Goal: Task Accomplishment & Management: Manage account settings

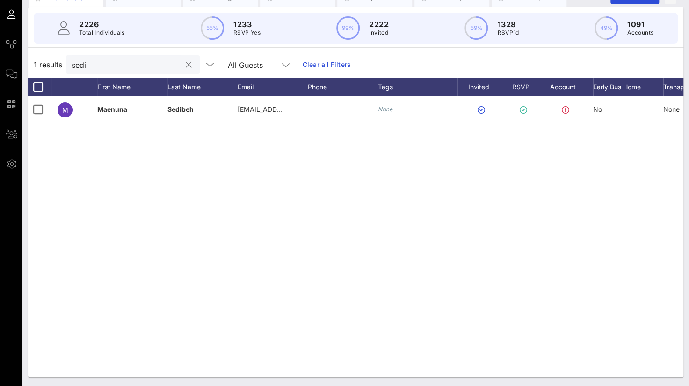
click at [95, 64] on input "sedi" at bounding box center [126, 64] width 109 height 12
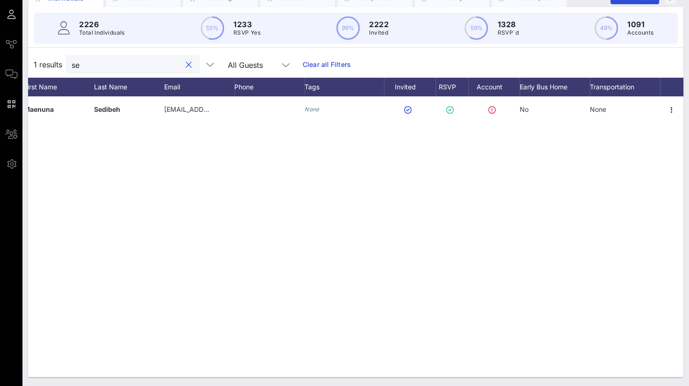
type input "s"
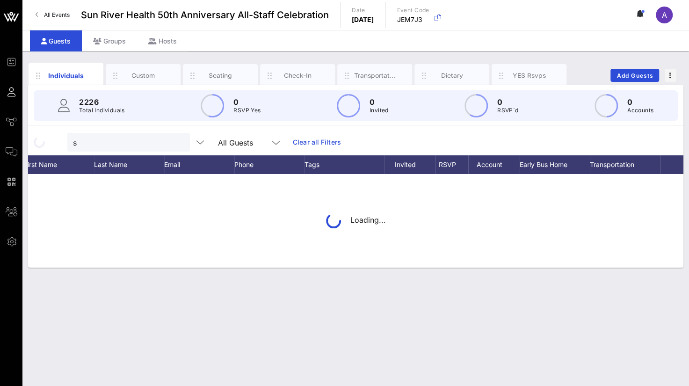
scroll to position [0, 0]
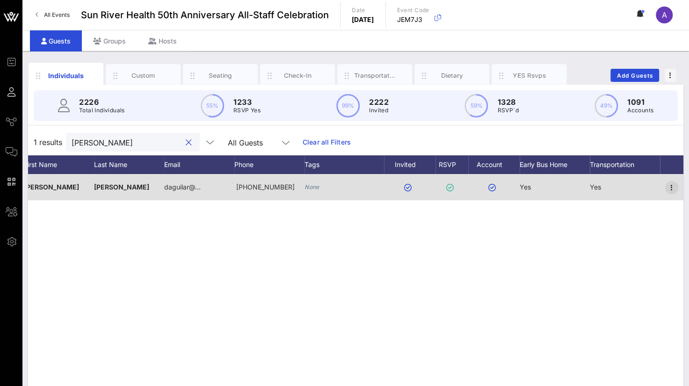
type input "[PERSON_NAME]"
click at [672, 184] on icon "button" at bounding box center [671, 187] width 11 height 11
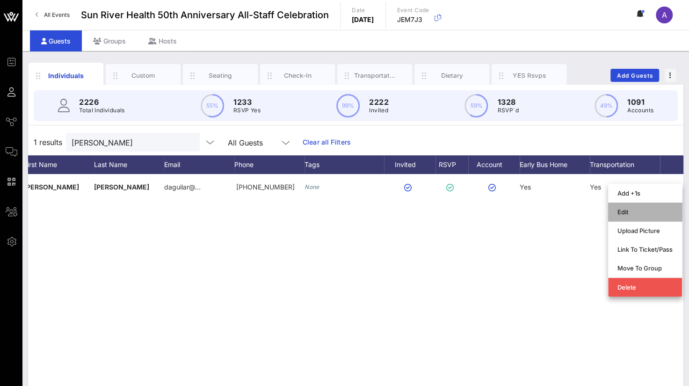
click at [622, 207] on div "Edit" at bounding box center [645, 211] width 55 height 15
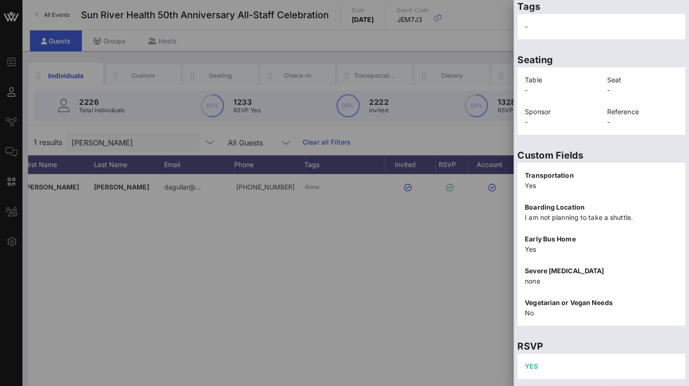
scroll to position [204, 0]
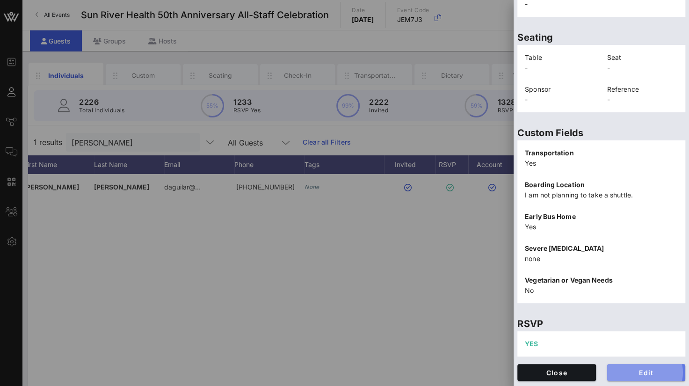
click at [620, 367] on button "Edit" at bounding box center [646, 372] width 79 height 17
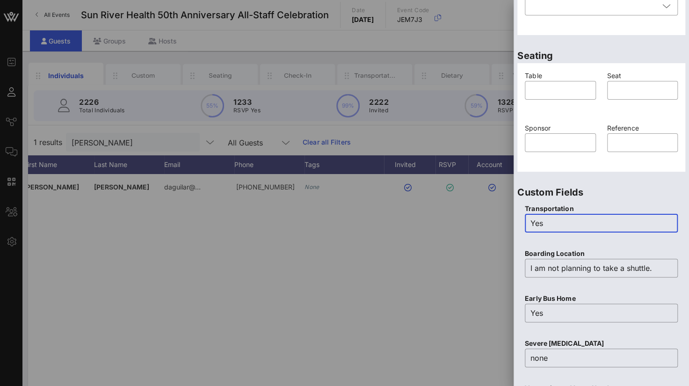
drag, startPoint x: 543, startPoint y: 219, endPoint x: 506, endPoint y: 228, distance: 37.9
click at [506, 228] on div "Event Builder Guests Journeys Comms QR Scanner Team Settings Sun River Health 5…" at bounding box center [344, 232] width 689 height 464
type input "No"
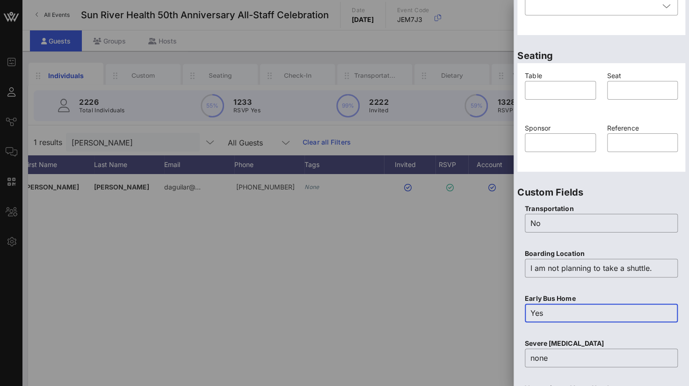
click at [547, 312] on input "Yes" at bounding box center [602, 313] width 142 height 15
type input "Y"
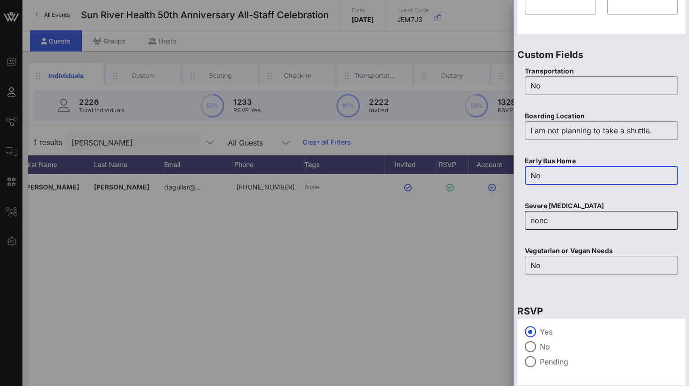
scroll to position [370, 0]
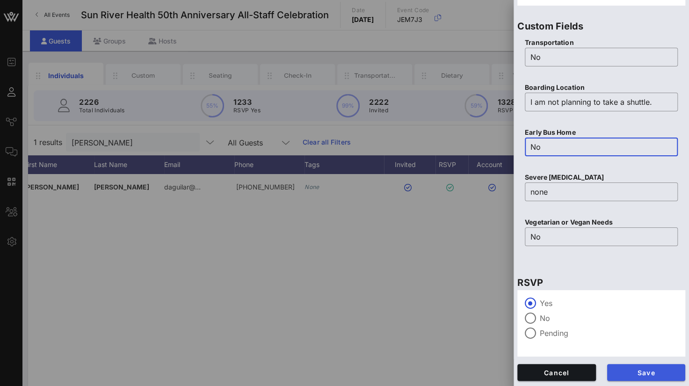
type input "No"
click at [623, 371] on span "Save" at bounding box center [647, 373] width 64 height 8
